Goal: Task Accomplishment & Management: Complete application form

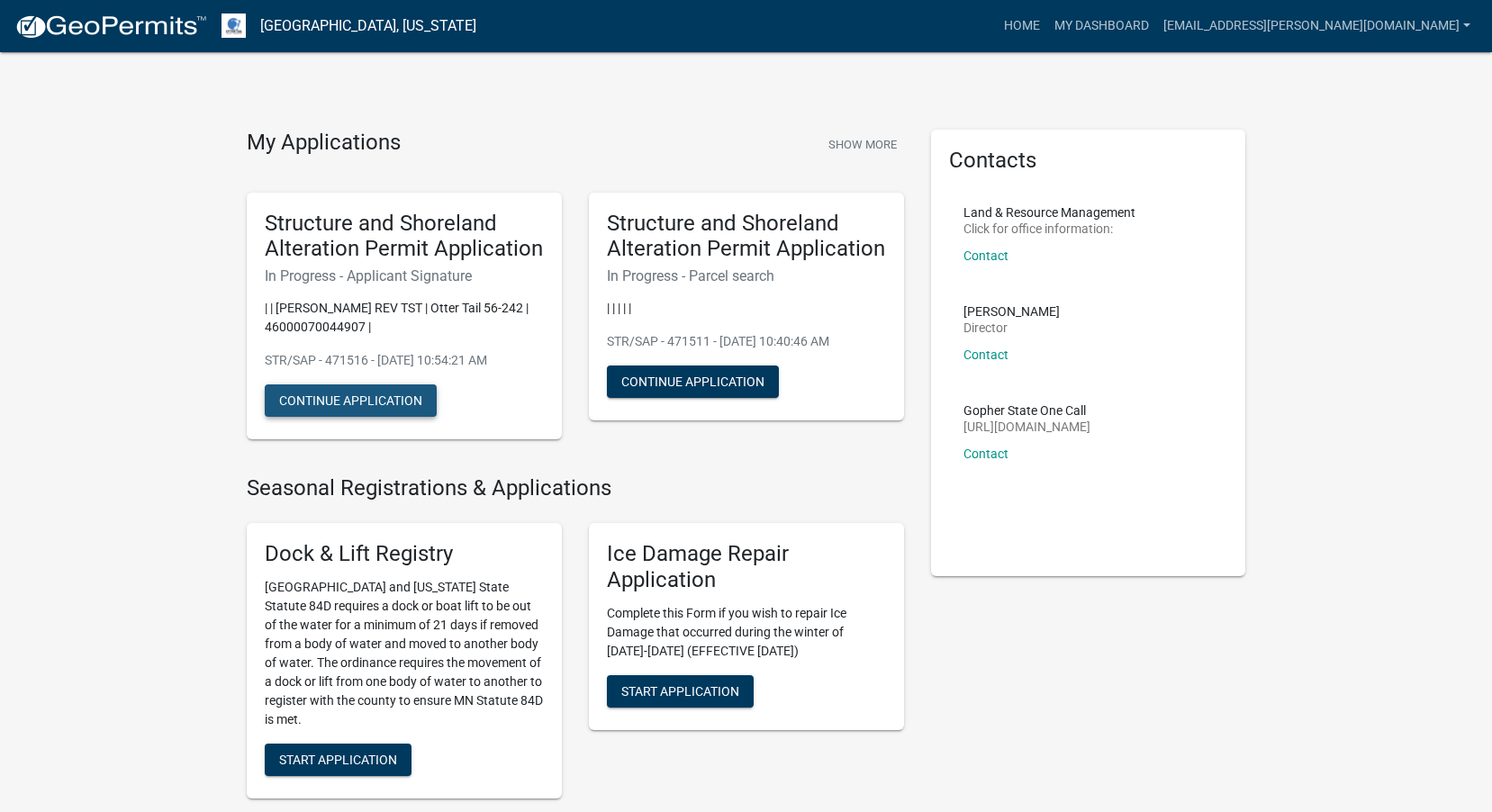
click at [354, 405] on button "Continue Application" at bounding box center [351, 401] width 172 height 32
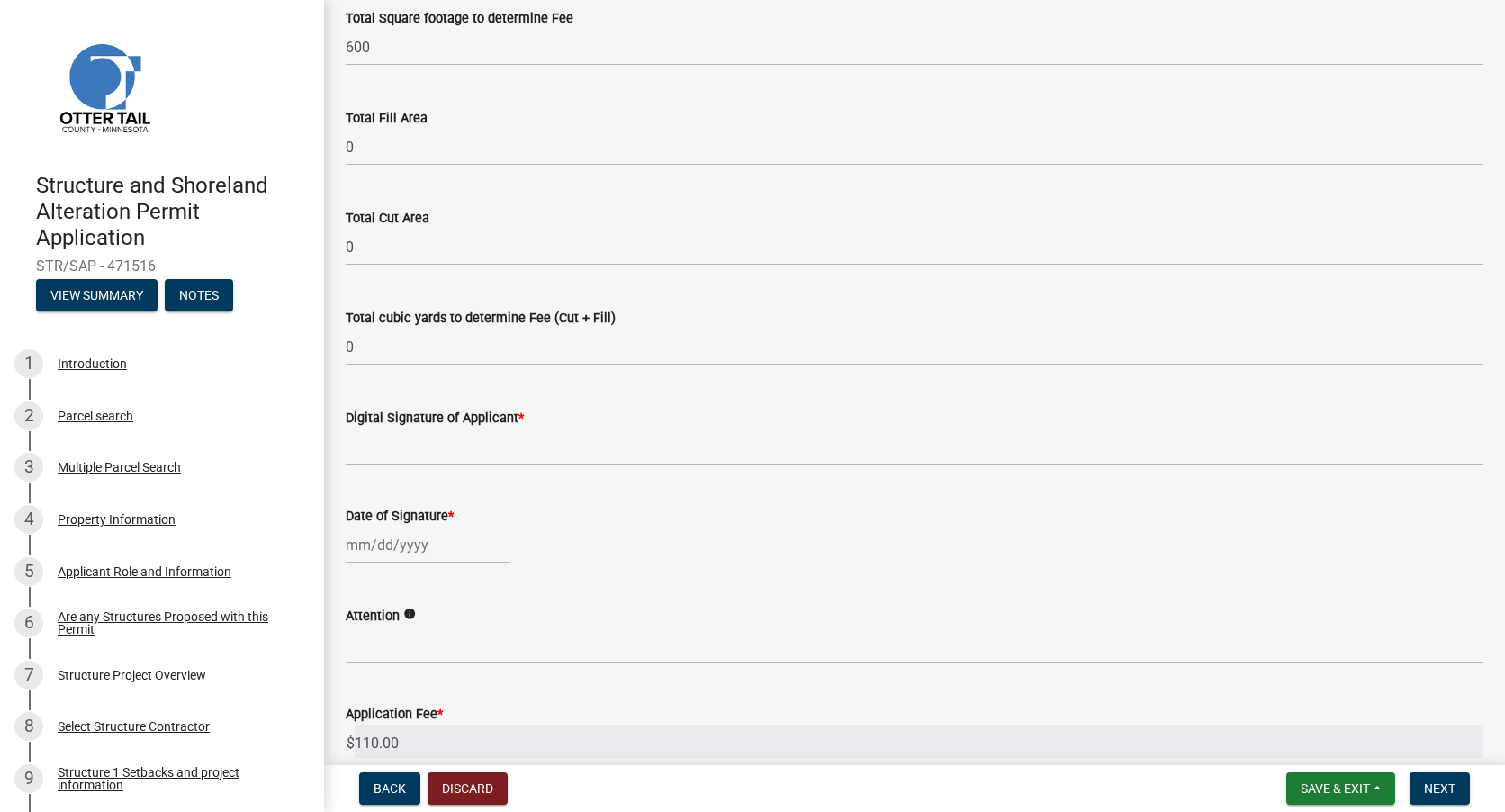
scroll to position [180, 0]
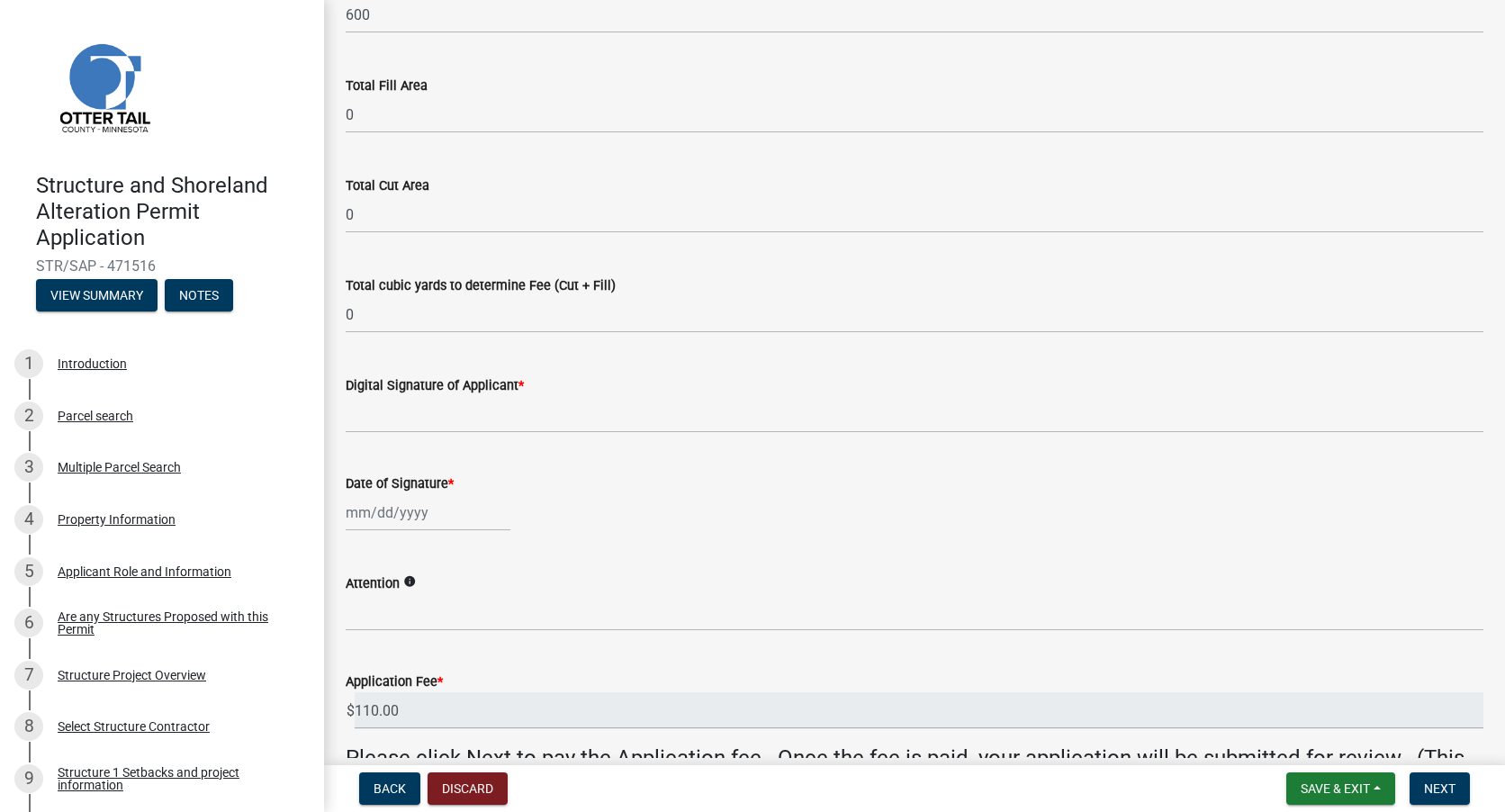
click at [520, 385] on span "*" at bounding box center [521, 386] width 6 height 15
click at [520, 396] on input "Digital Signature of Applicant *" at bounding box center [914, 414] width 1137 height 37
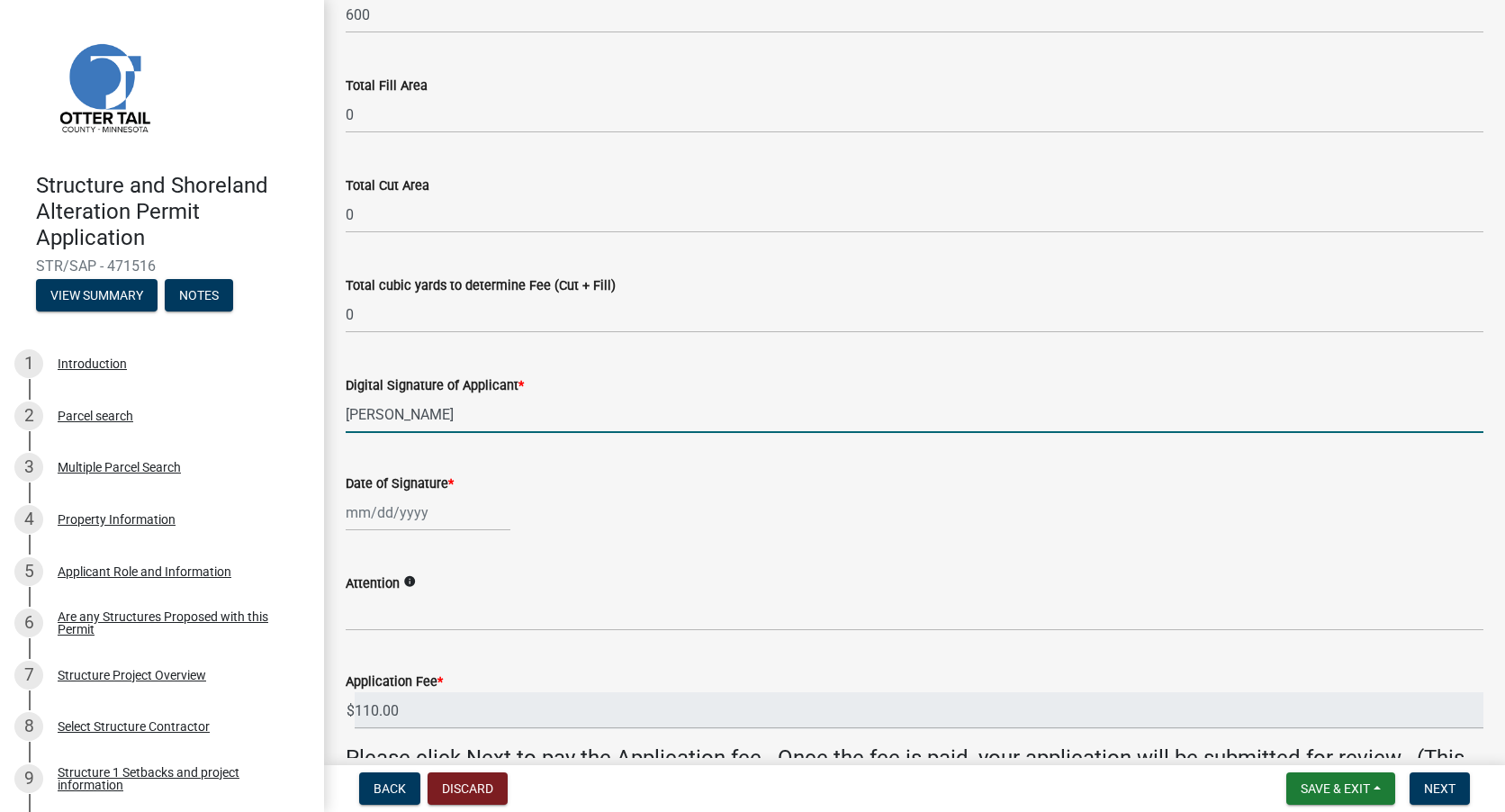
type input "[PERSON_NAME]"
select select "9"
select select "2025"
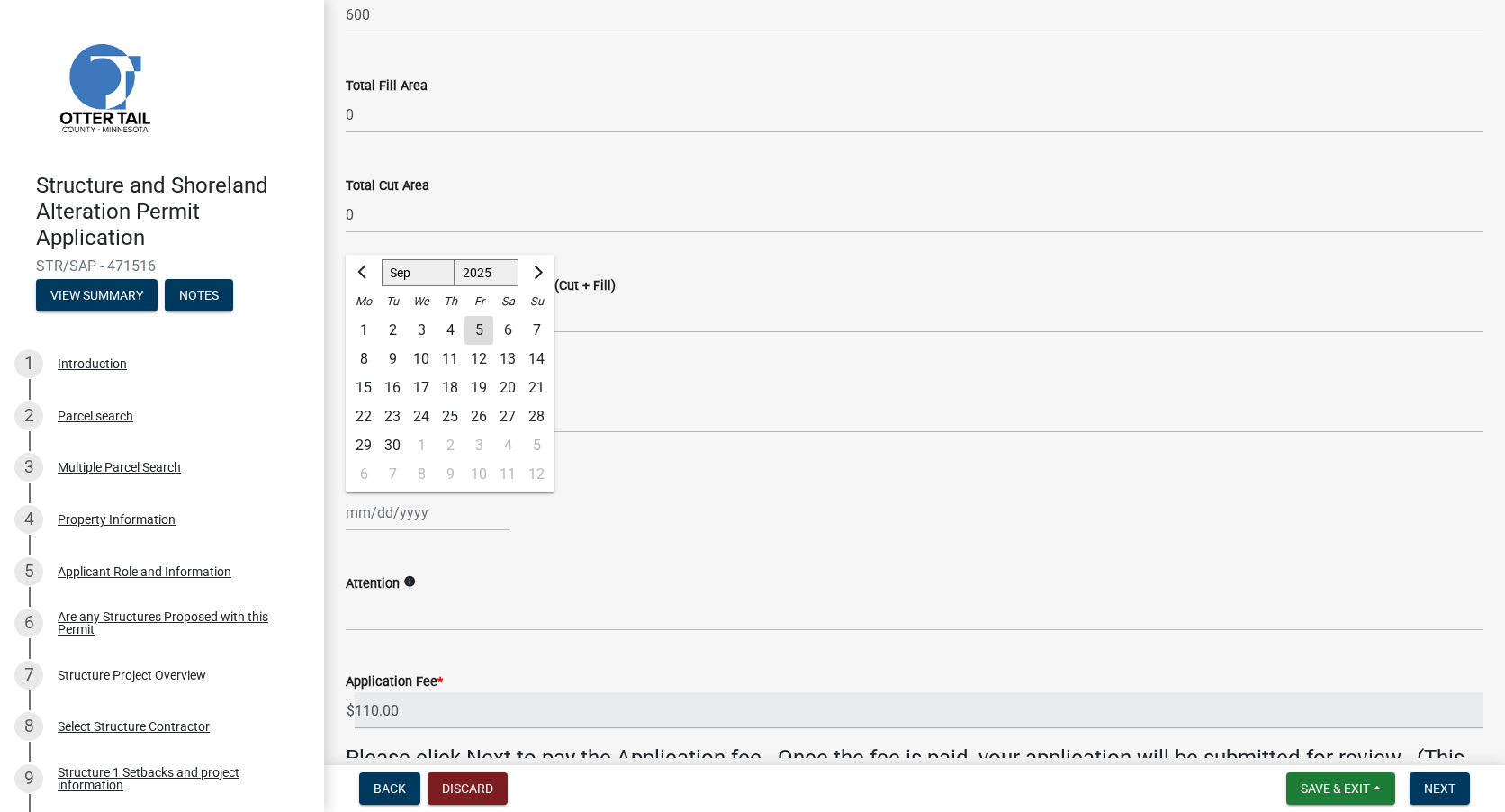
click at [459, 516] on div "[PERSON_NAME] Feb Mar Apr [PERSON_NAME][DATE] Oct Nov [DATE] 1526 1527 1528 152…" at bounding box center [428, 512] width 164 height 37
click at [476, 339] on div "5" at bounding box center [478, 330] width 28 height 28
type input "[DATE]"
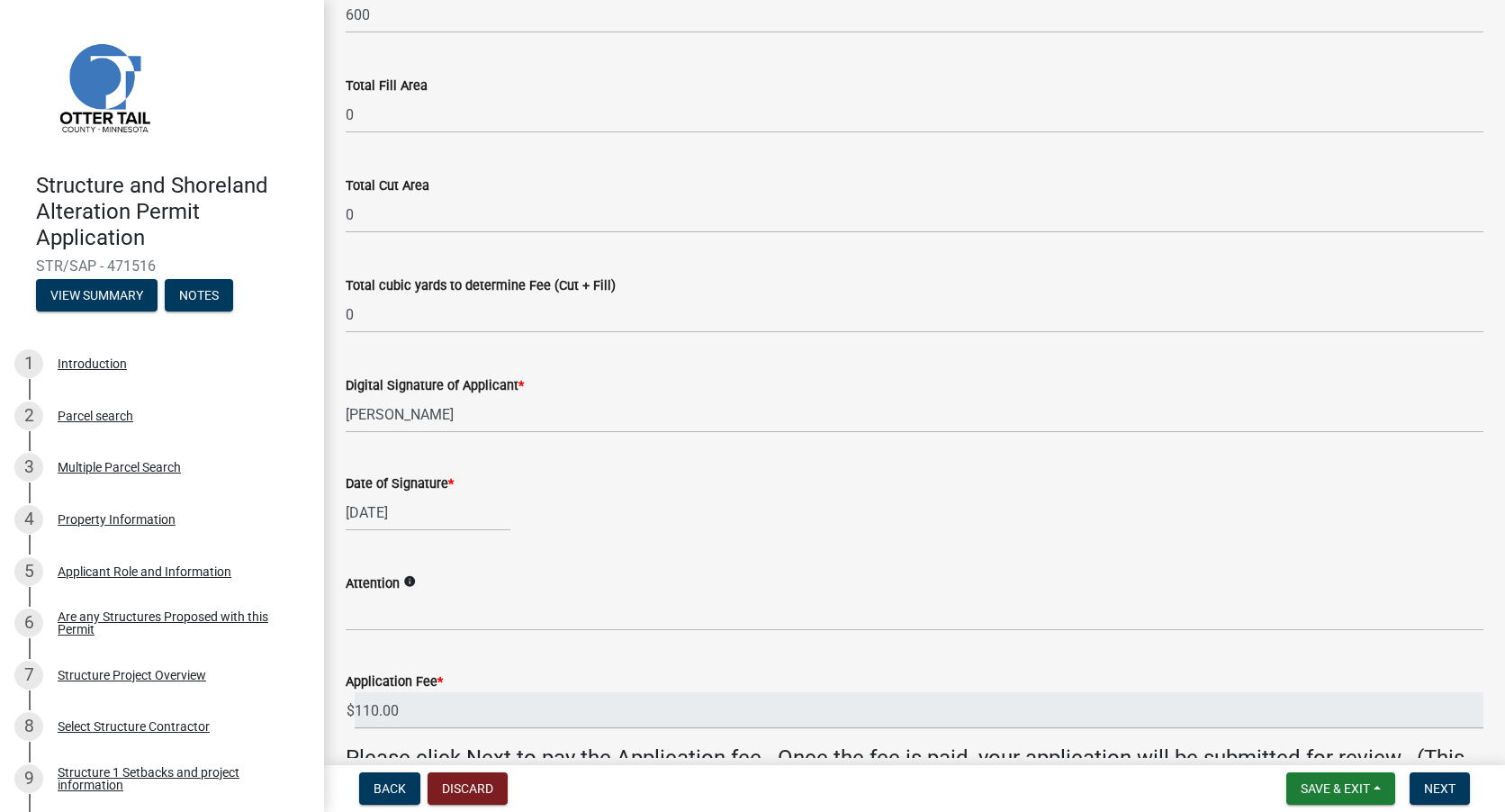
click at [407, 584] on icon "info" at bounding box center [409, 580] width 12 height 12
click at [717, 590] on div "Attention info" at bounding box center [914, 583] width 1137 height 22
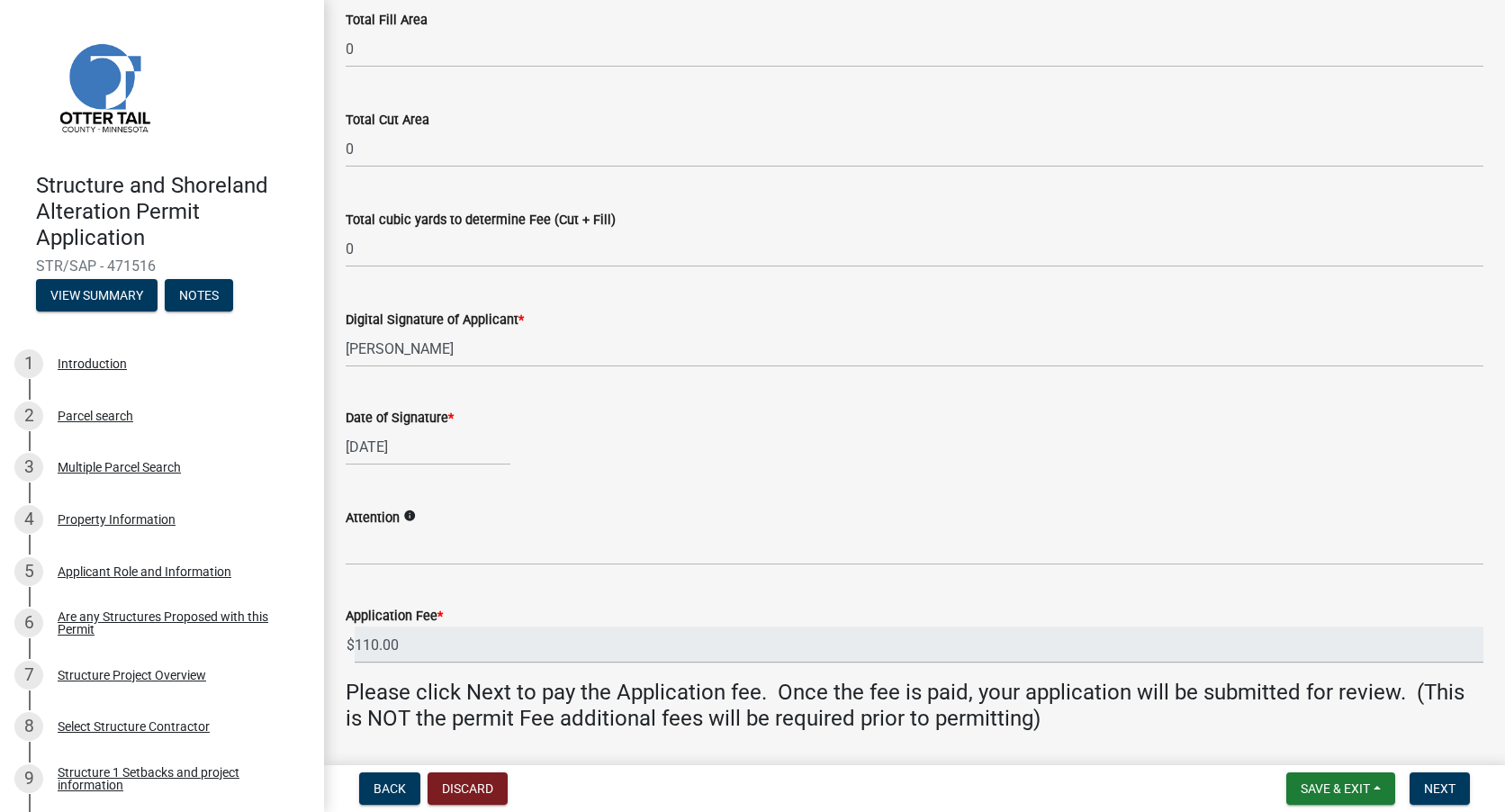
scroll to position [215, 0]
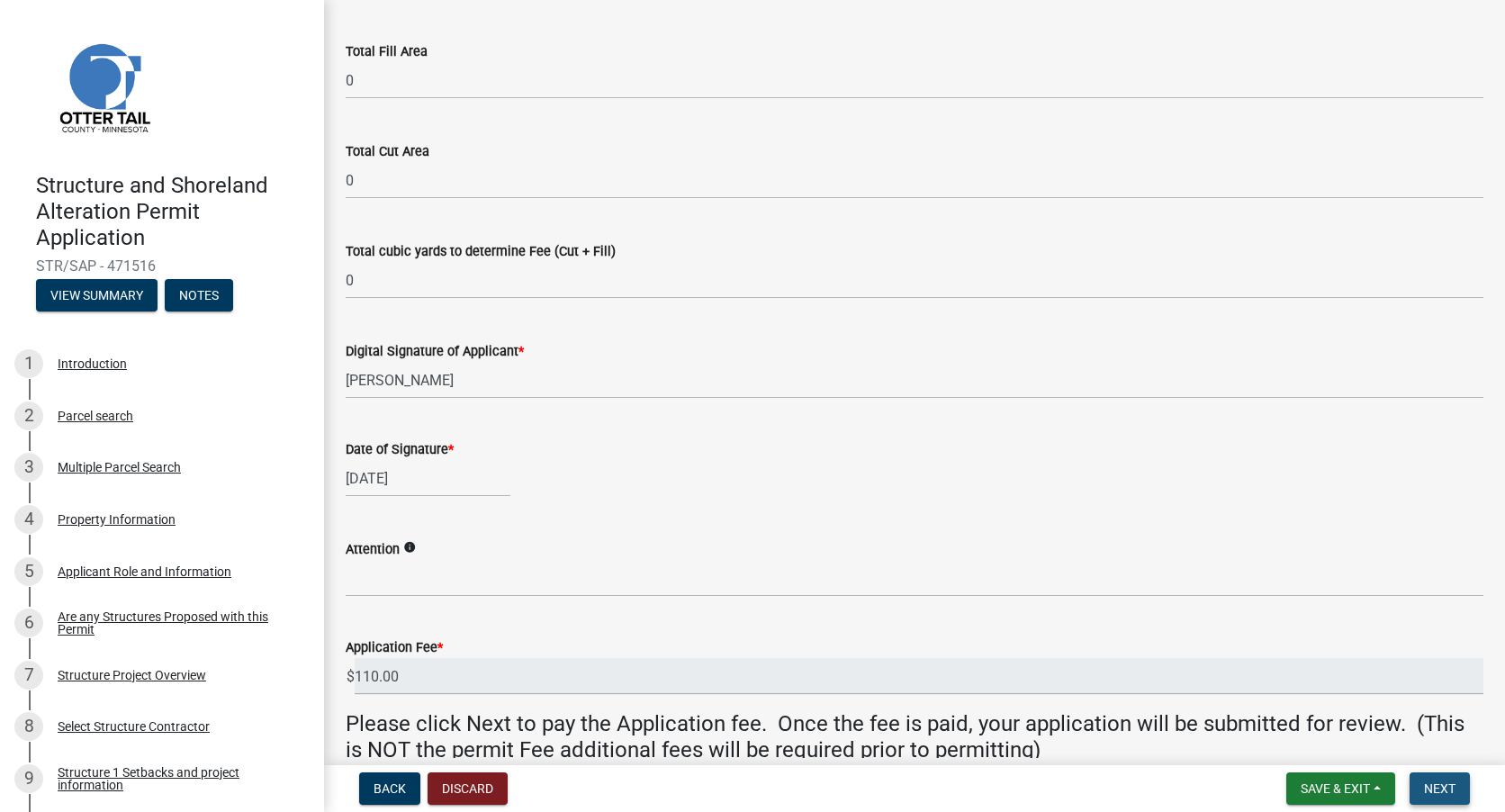
click at [1448, 793] on span "Next" at bounding box center [1439, 787] width 31 height 14
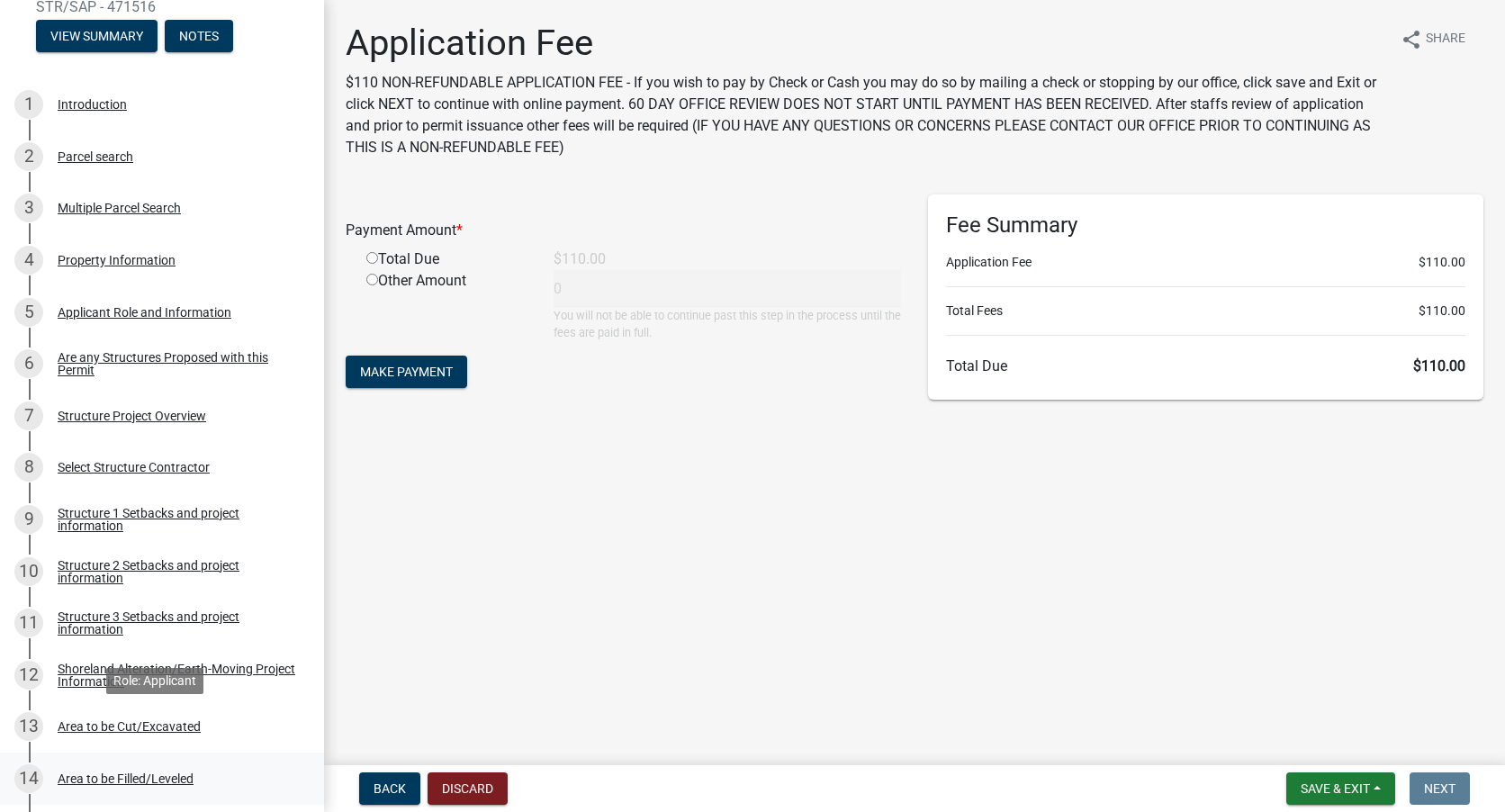
scroll to position [255, 0]
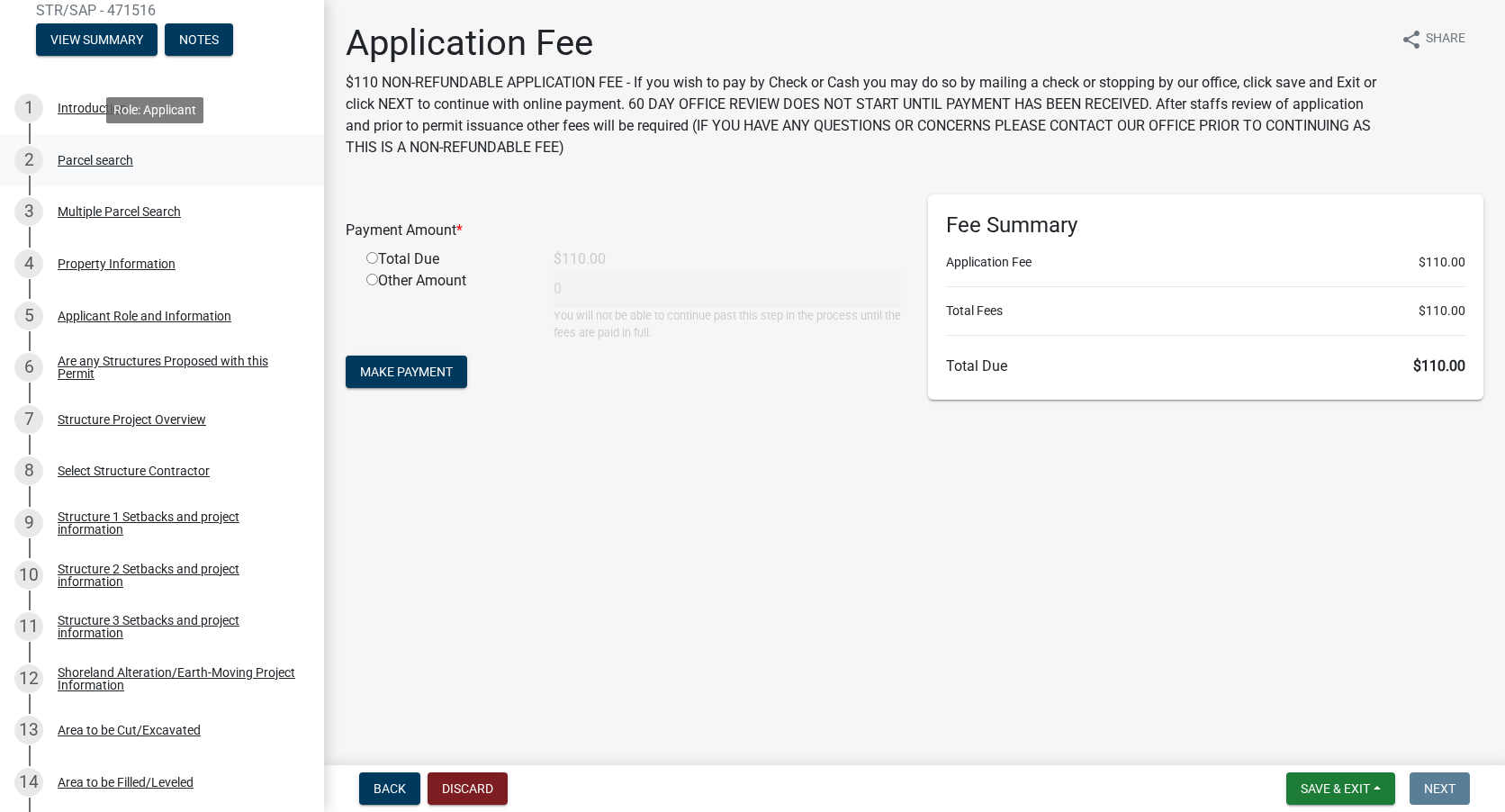
click at [99, 164] on div "Parcel search" at bounding box center [95, 160] width 76 height 12
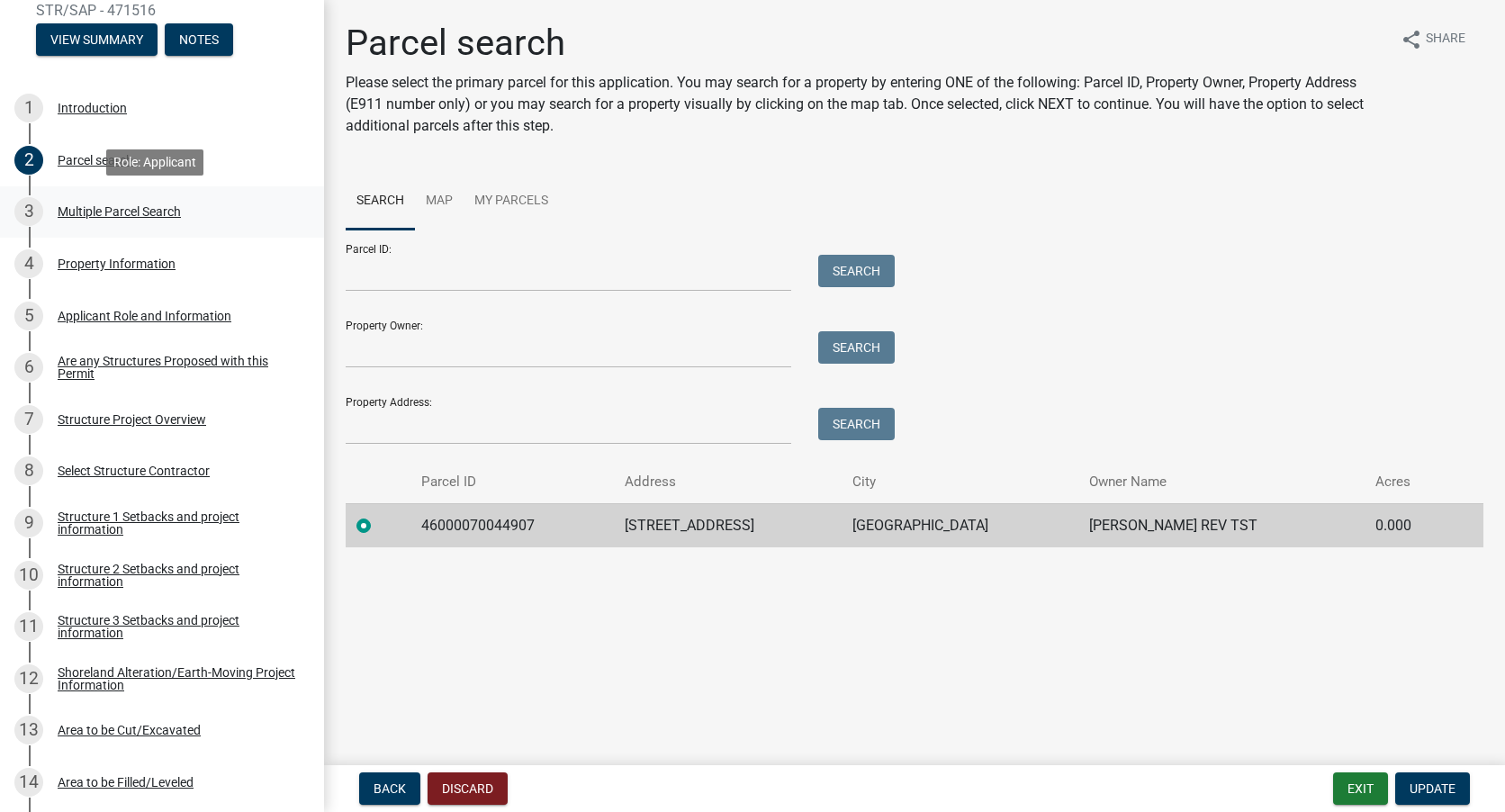
click at [119, 212] on div "Multiple Parcel Search" at bounding box center [119, 211] width 123 height 12
